Goal: Transaction & Acquisition: Purchase product/service

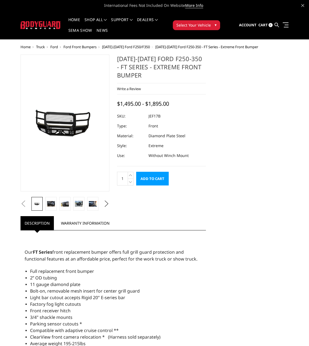
select select "3222"
select select "3224"
select select "3227"
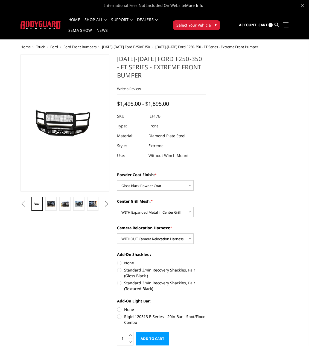
select select "3222"
select select "3224"
select select "3227"
